Goal: Task Accomplishment & Management: Use online tool/utility

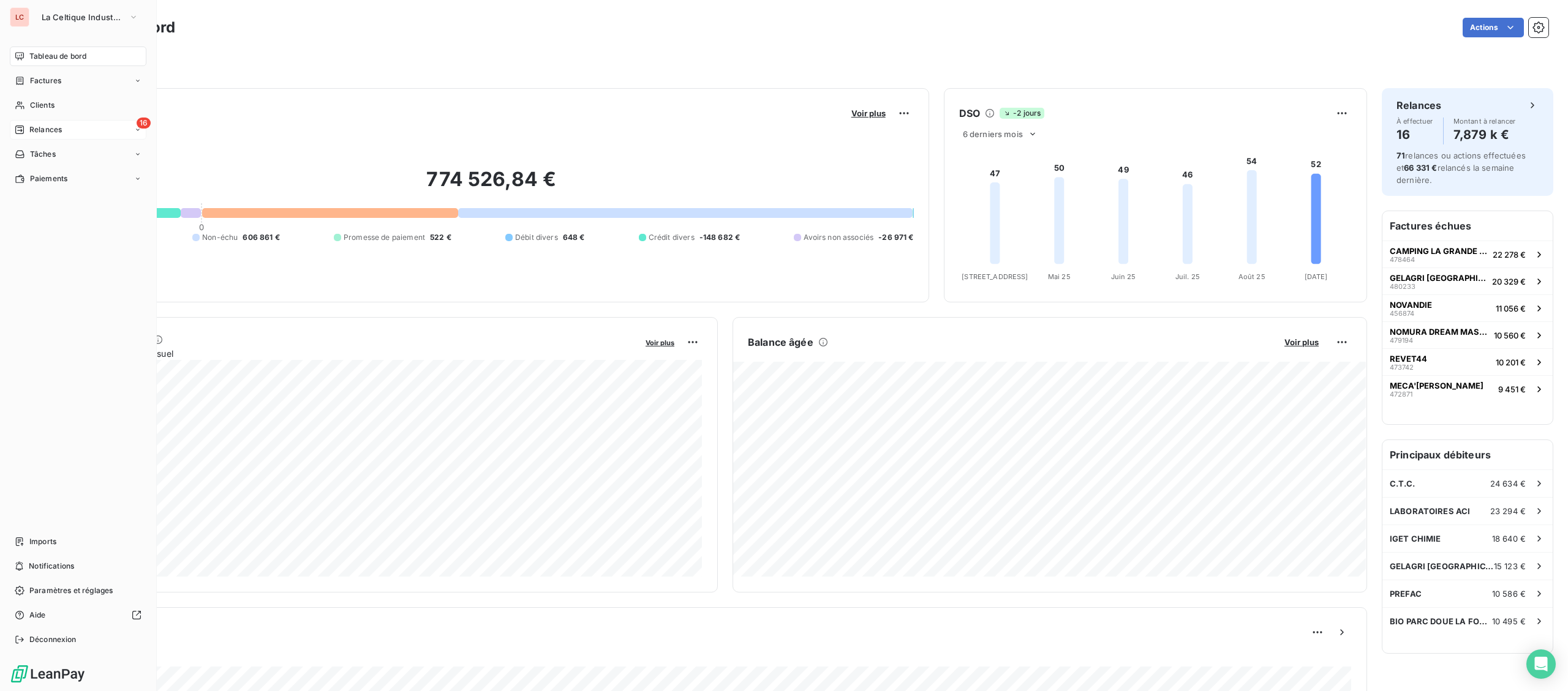
click at [25, 134] on div "Relances" at bounding box center [38, 129] width 47 height 11
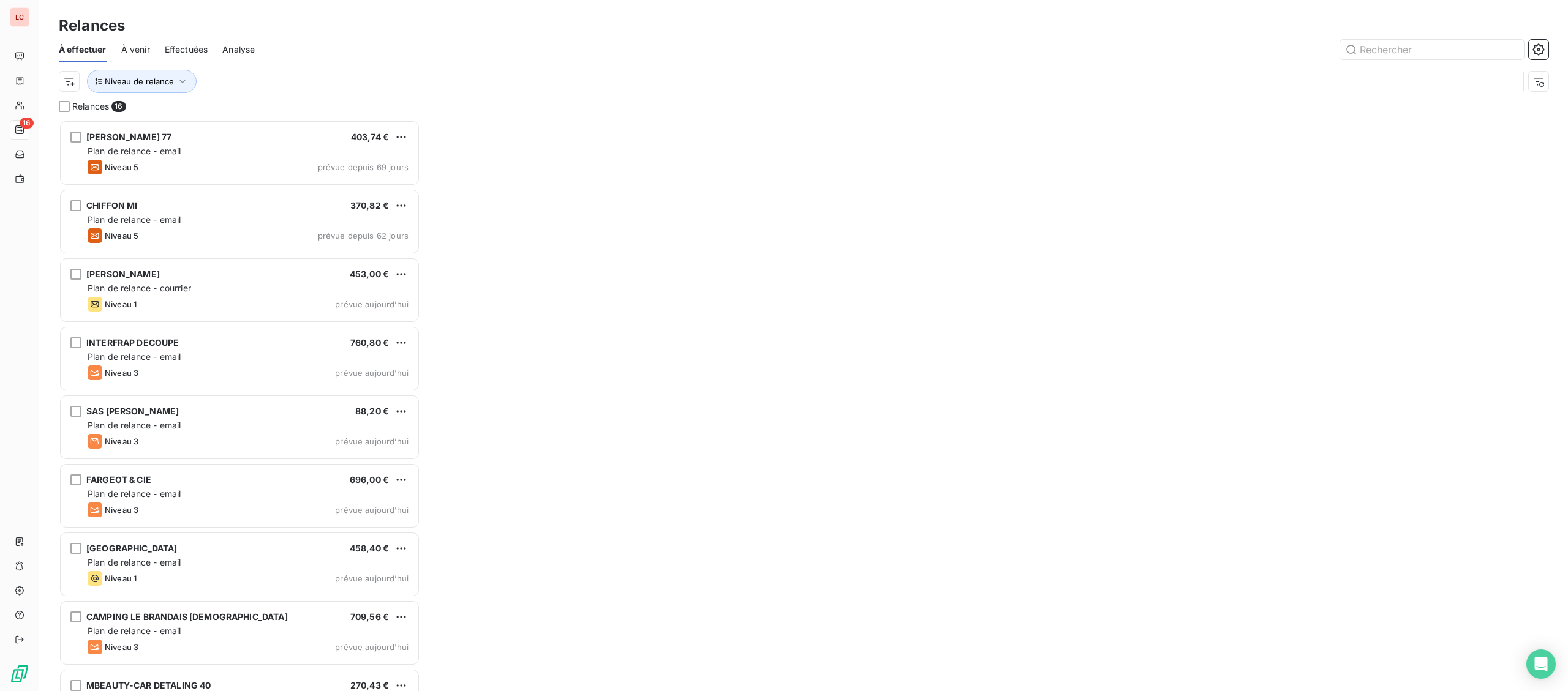
scroll to position [571, 360]
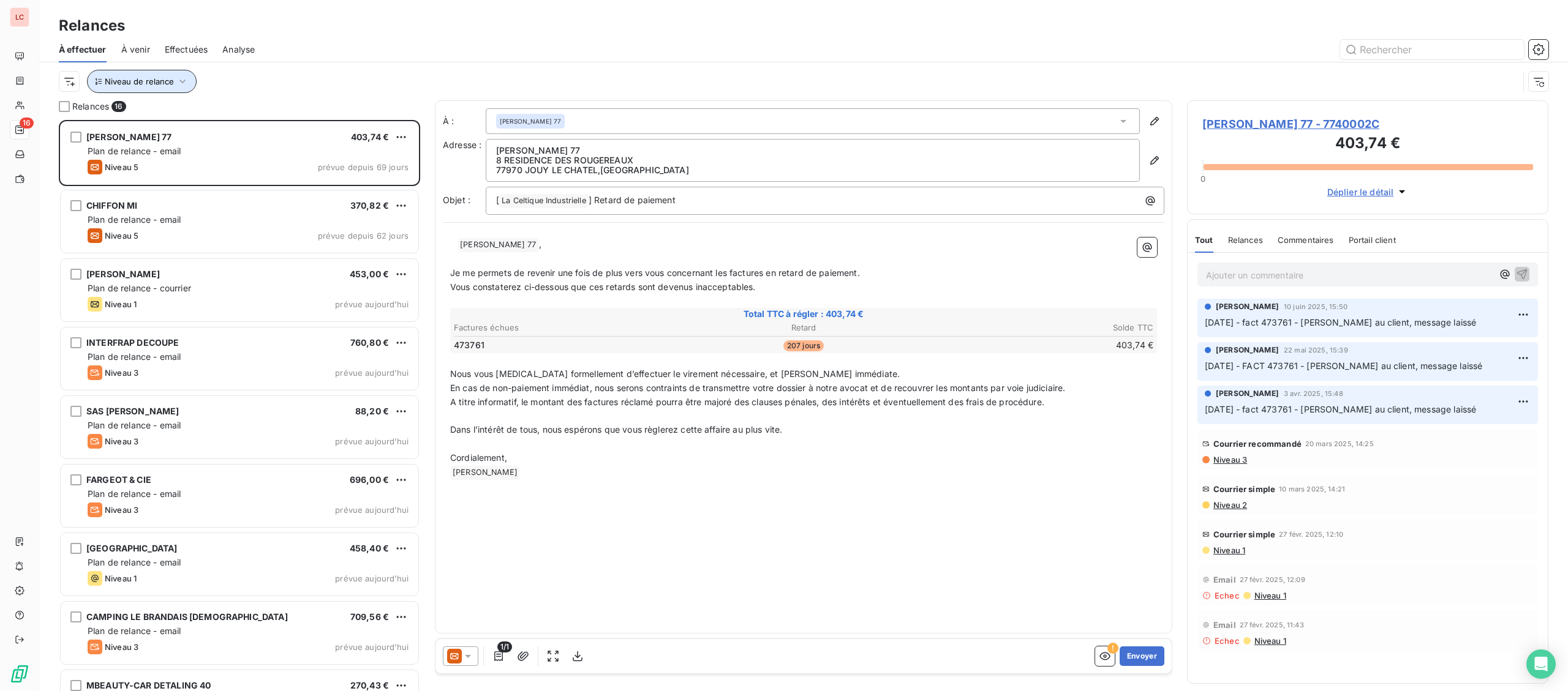
click at [121, 89] on button "Niveau de relance" at bounding box center [142, 82] width 110 height 24
click at [308, 120] on div at bounding box center [342, 114] width 176 height 25
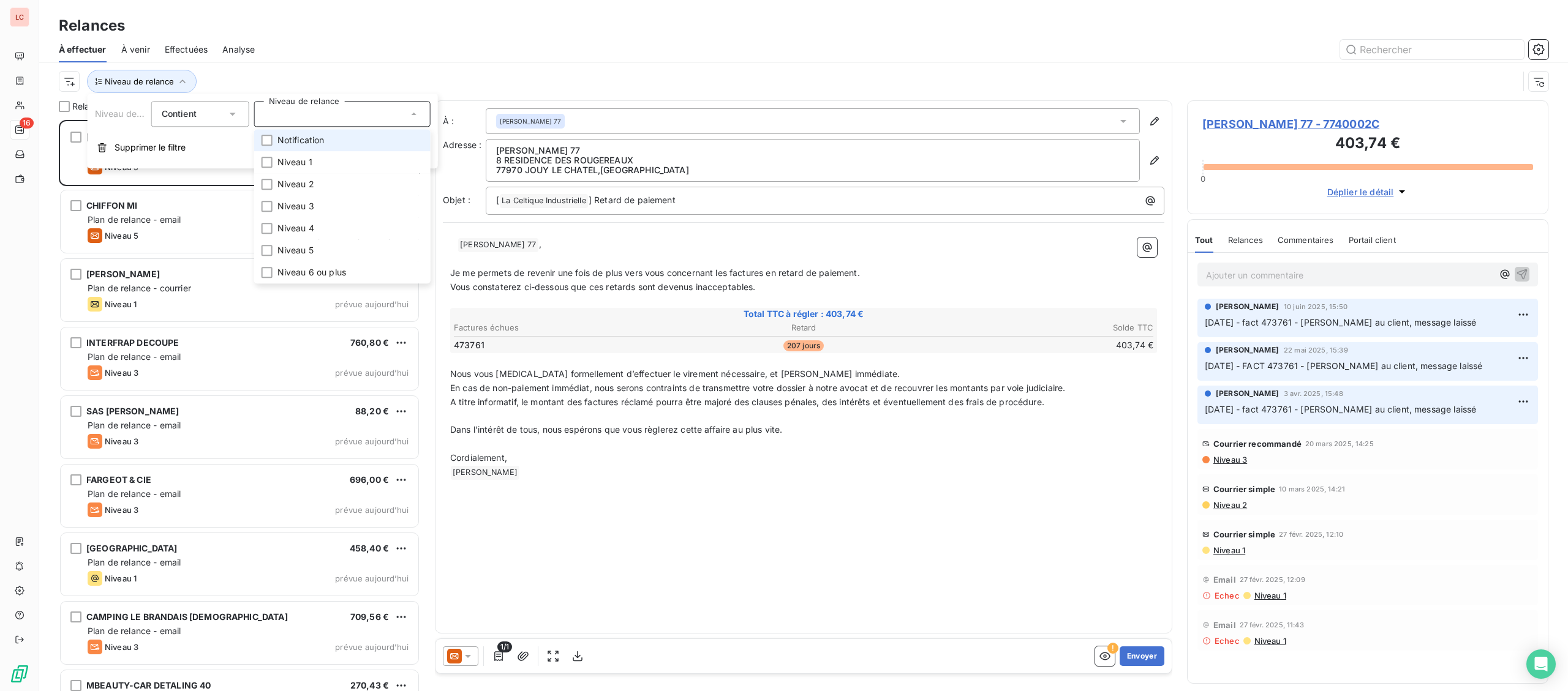
click at [301, 148] on li "Notification" at bounding box center [342, 140] width 176 height 22
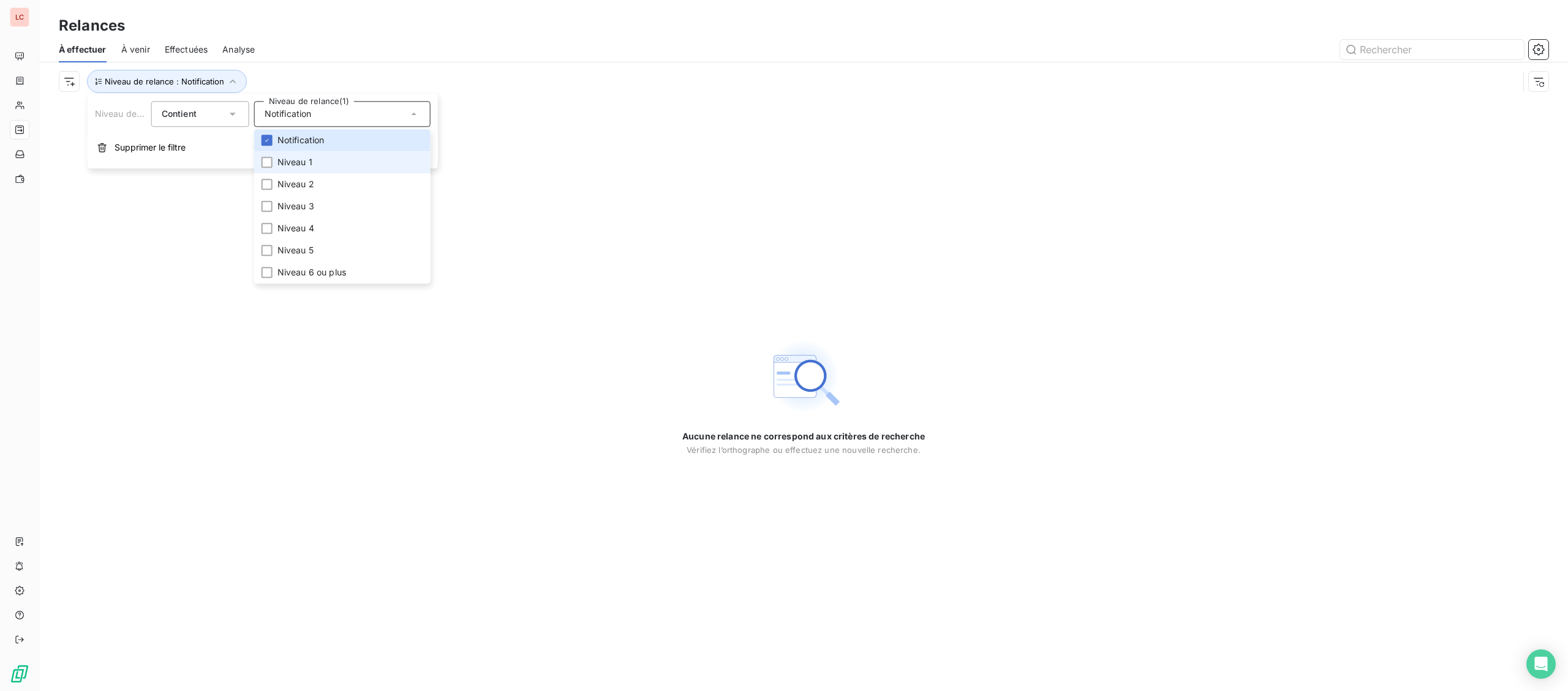
click at [283, 164] on span "Niveau 1" at bounding box center [295, 162] width 35 height 13
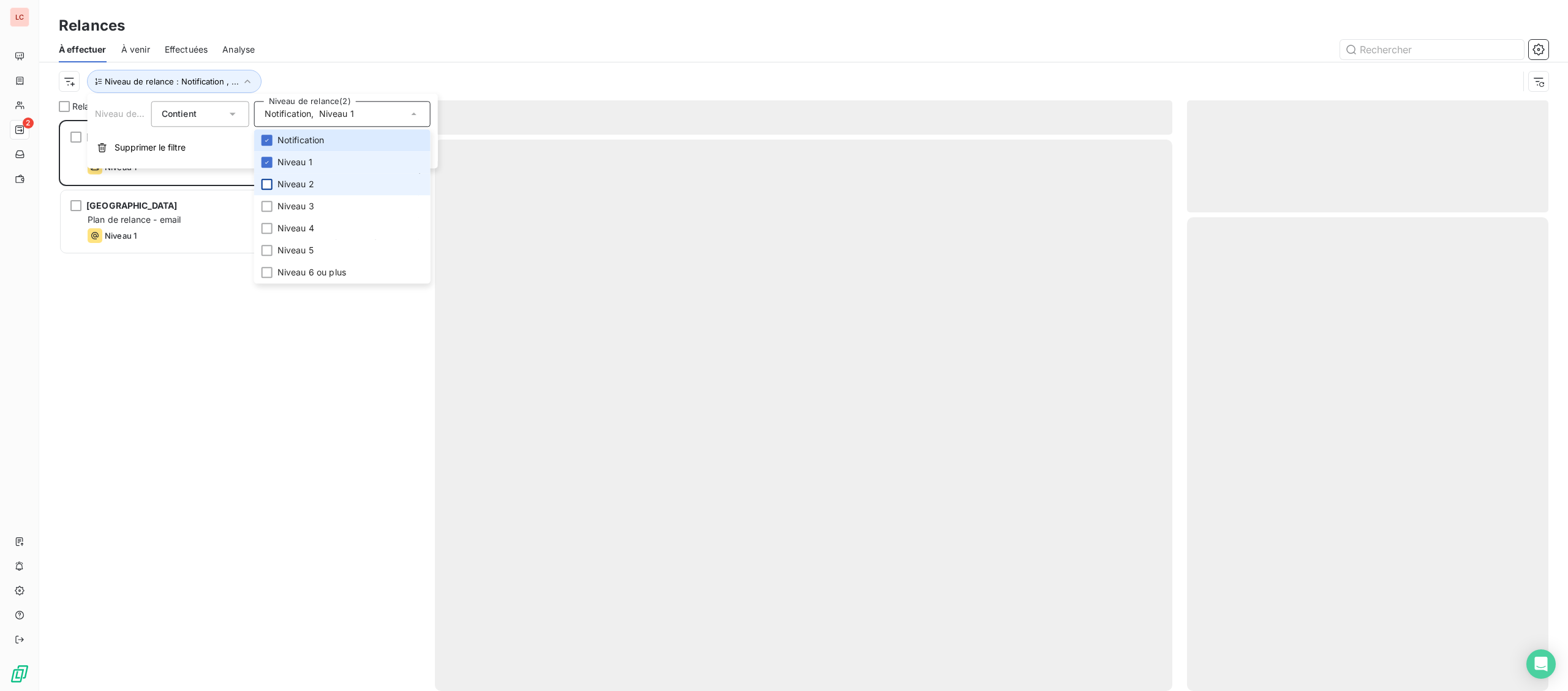
scroll to position [571, 360]
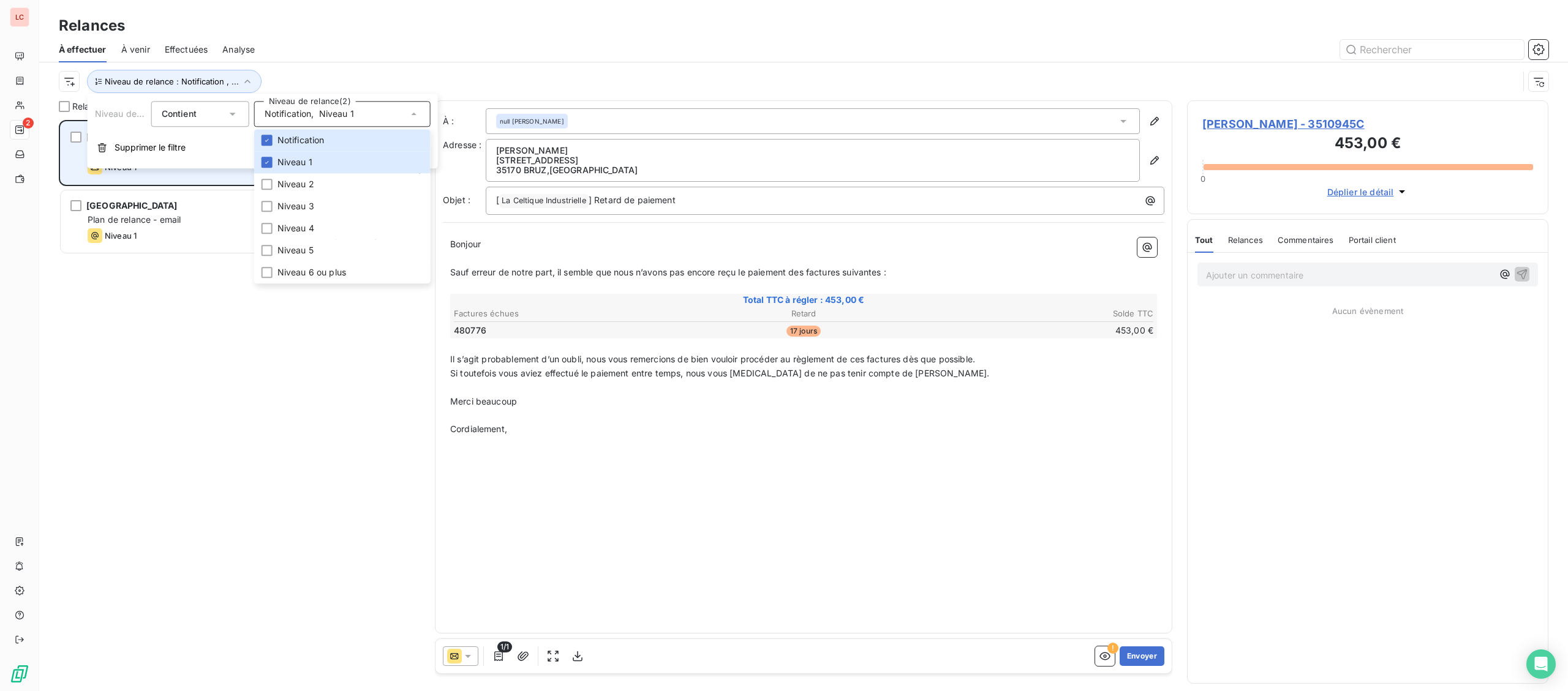
click at [232, 178] on div "[PERSON_NAME] 453,00 € Plan de relance - courrier Niveau 1 prévue aujourd’hui" at bounding box center [240, 153] width 358 height 62
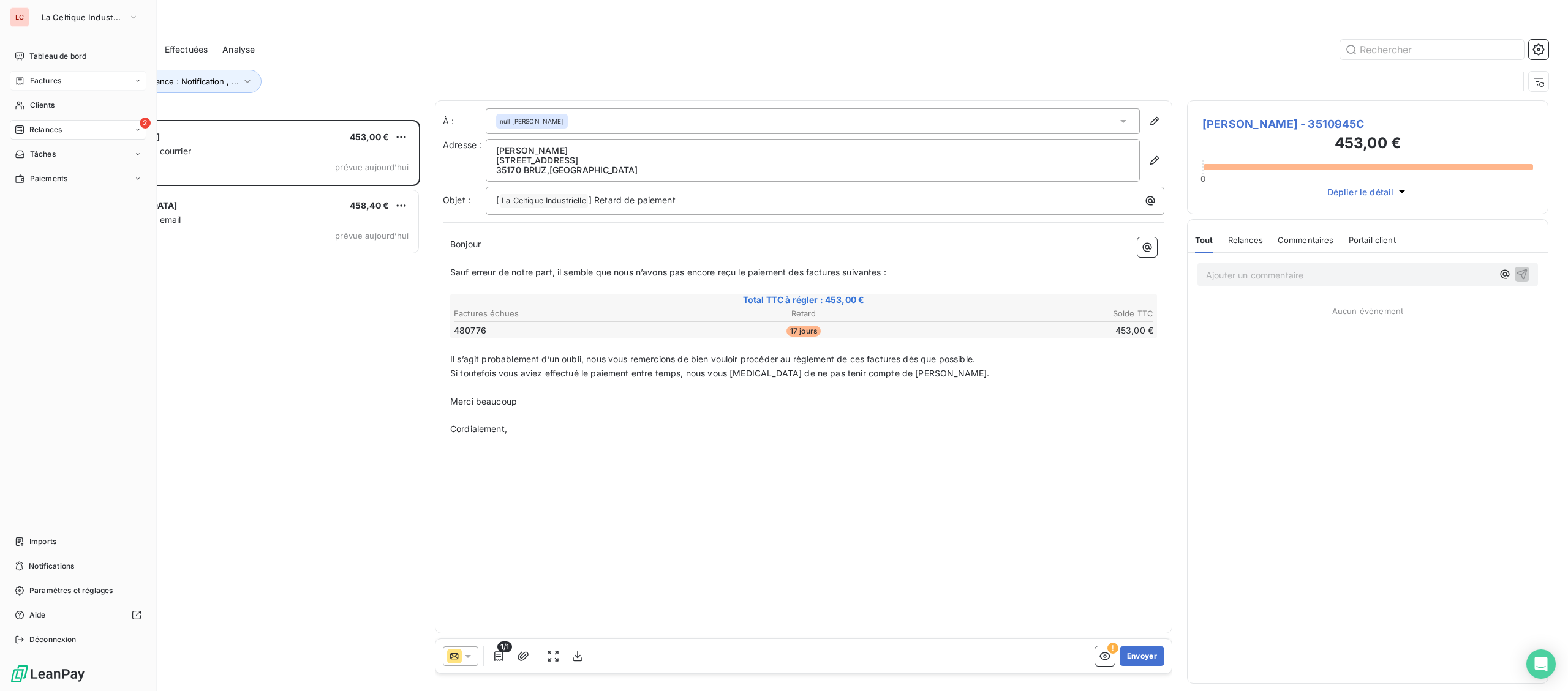
click at [40, 85] on span "Factures" at bounding box center [46, 80] width 31 height 11
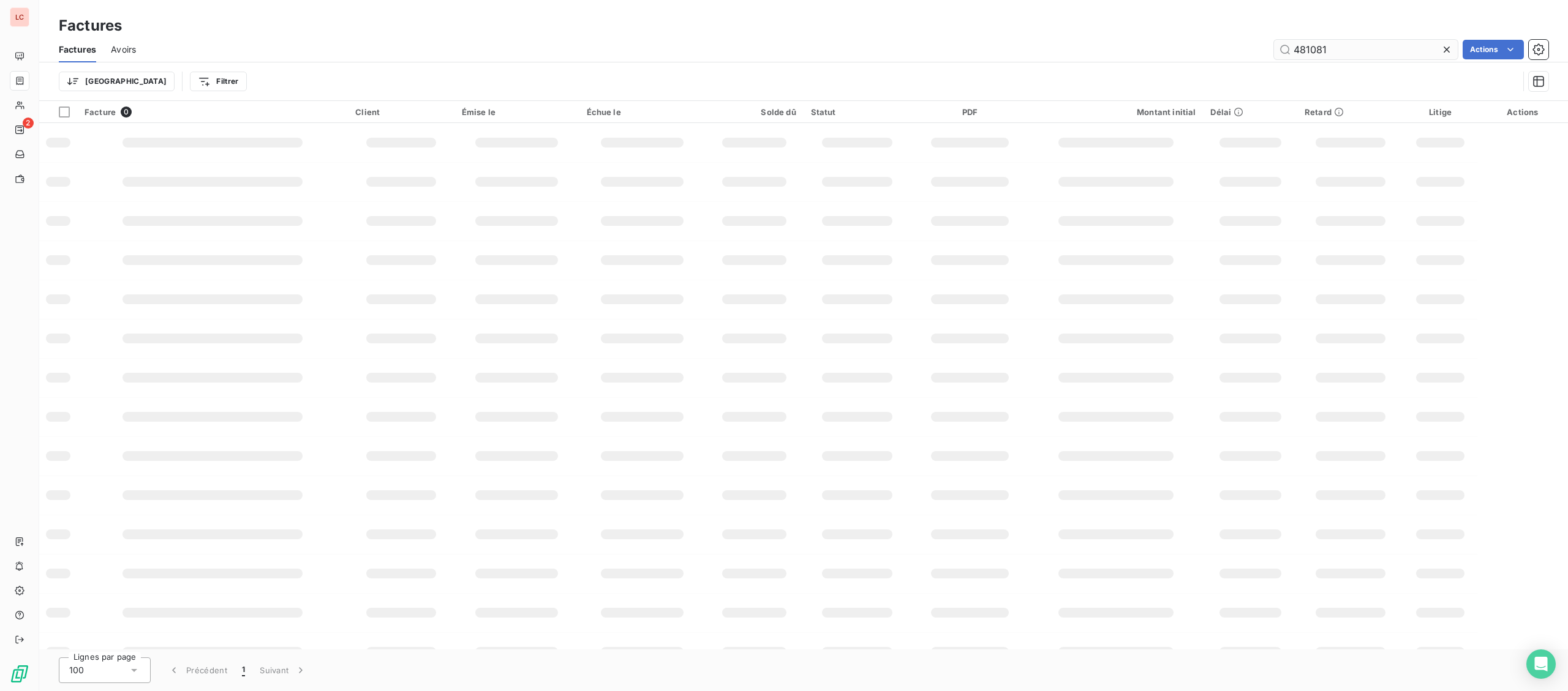
drag, startPoint x: 1294, startPoint y: 49, endPoint x: 1249, endPoint y: 49, distance: 45.0
click at [1273, 49] on input "481081" at bounding box center [1365, 49] width 184 height 19
drag, startPoint x: 1353, startPoint y: 48, endPoint x: 990, endPoint y: 14, distance: 364.6
click at [1273, 48] on input "468849" at bounding box center [1365, 49] width 184 height 19
drag, startPoint x: 1350, startPoint y: 41, endPoint x: 1246, endPoint y: 46, distance: 104.1
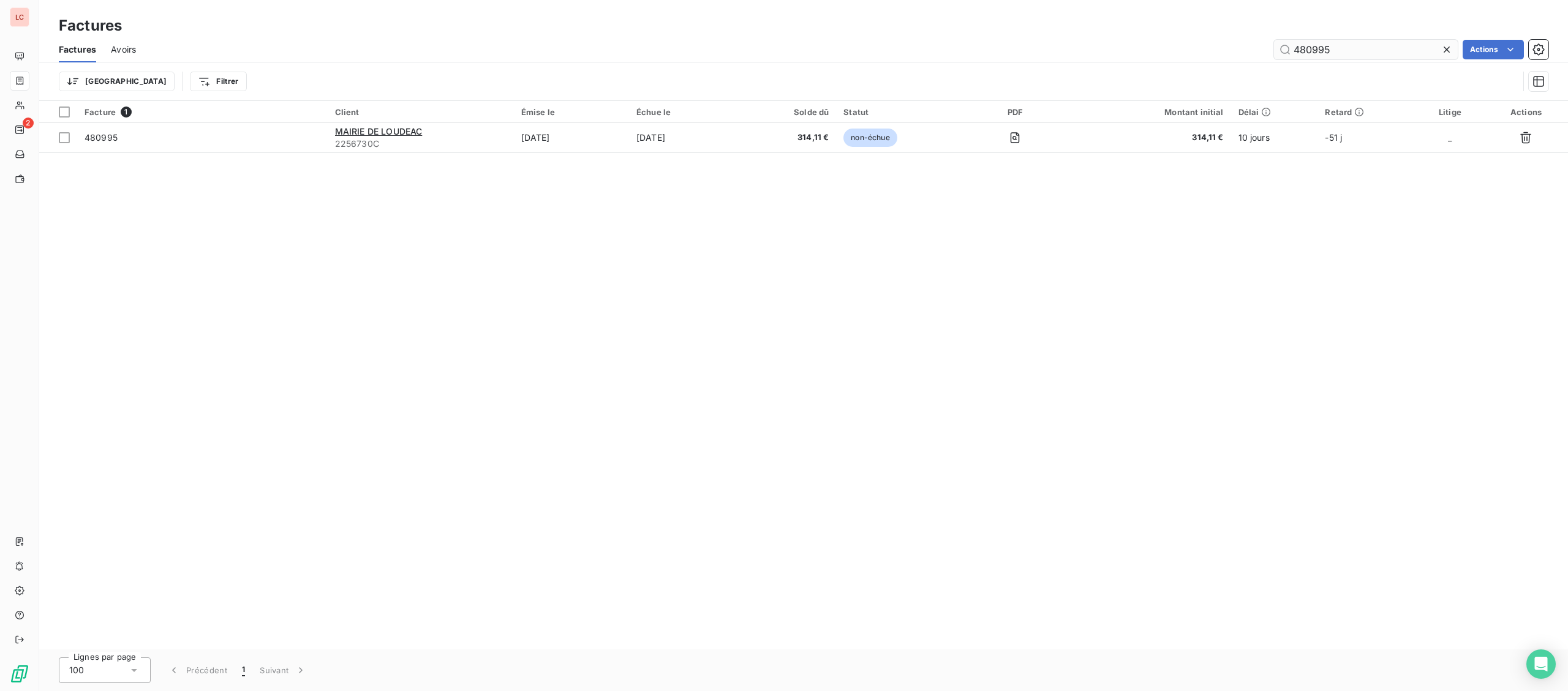
click at [1273, 46] on input "480995" at bounding box center [1365, 49] width 184 height 19
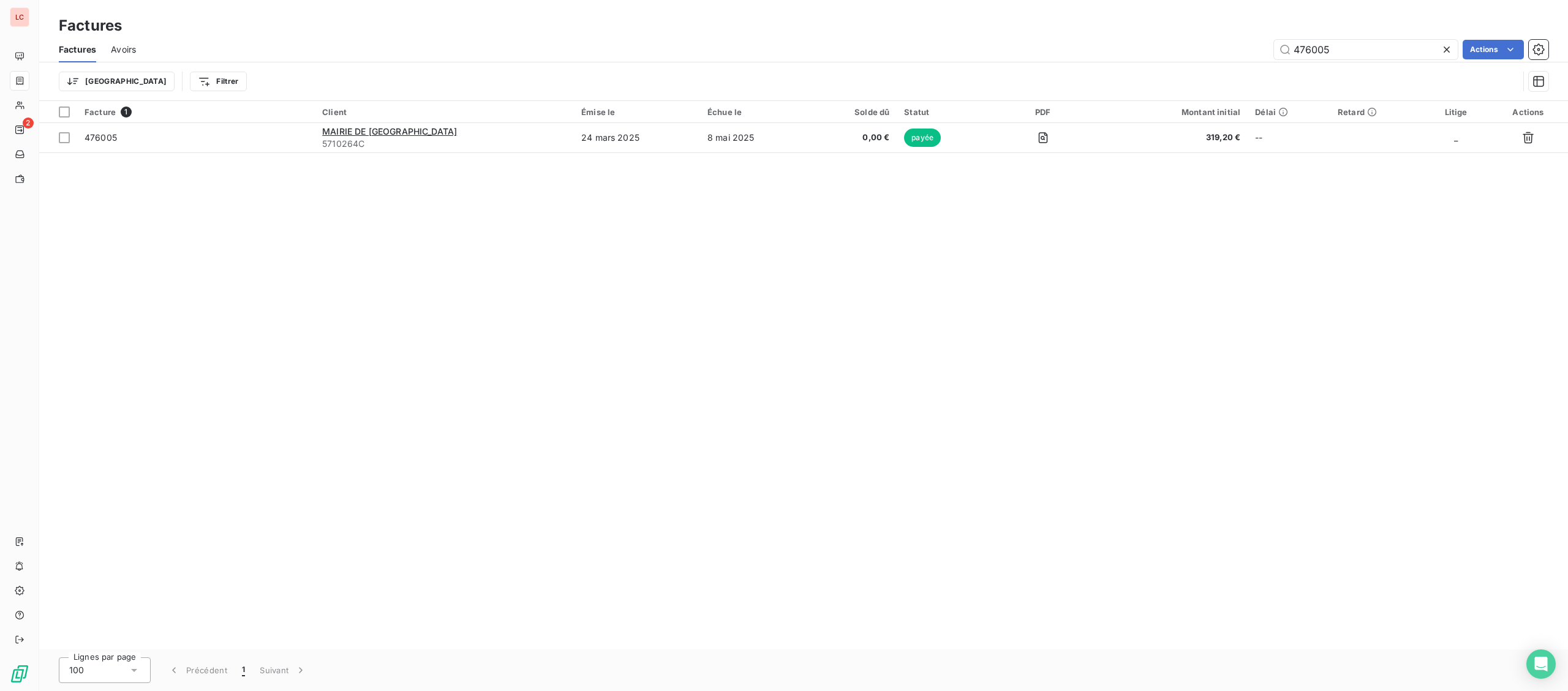
drag, startPoint x: 1413, startPoint y: 47, endPoint x: 975, endPoint y: 1, distance: 440.4
click at [1273, 40] on input "476005" at bounding box center [1365, 49] width 184 height 19
type input "481133"
